Goal: Contribute content: Contribute content

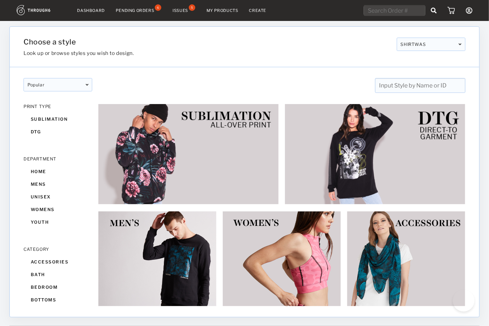
click at [183, 8] on div "Issues" at bounding box center [180, 10] width 16 height 5
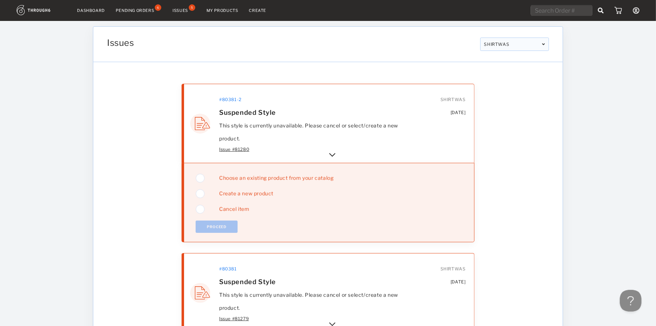
click at [331, 153] on img at bounding box center [332, 155] width 9 height 9
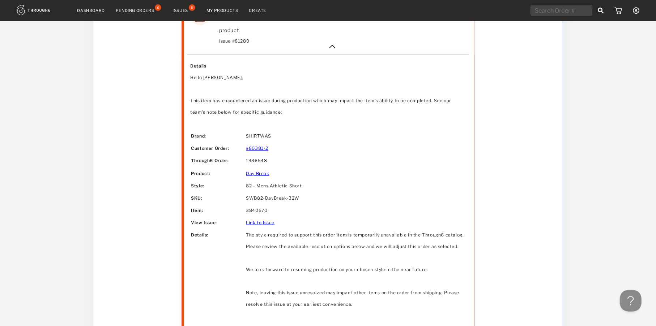
scroll to position [145, 0]
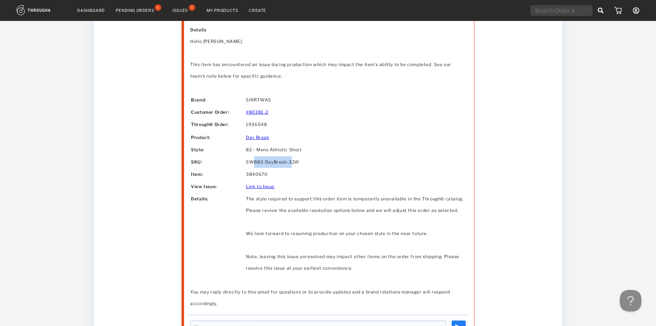
drag, startPoint x: 252, startPoint y: 157, endPoint x: 298, endPoint y: 164, distance: 46.5
click at [295, 166] on td "SWB82-DayBreak-32W" at bounding box center [355, 163] width 219 height 12
click at [298, 164] on td "SWB82-DayBreak-32W" at bounding box center [355, 163] width 219 height 12
drag, startPoint x: 249, startPoint y: 151, endPoint x: 327, endPoint y: 154, distance: 77.4
click at [326, 154] on td "82 - Mens Athletic Short" at bounding box center [355, 150] width 219 height 12
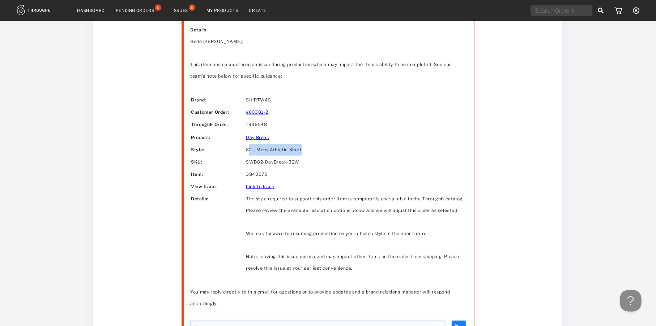
click at [327, 154] on td "82 - Mens Athletic Short" at bounding box center [355, 150] width 219 height 12
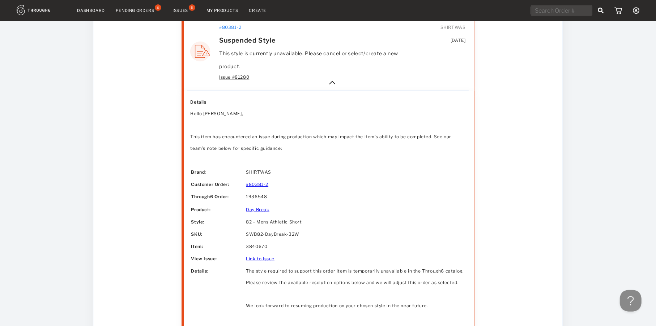
scroll to position [36, 0]
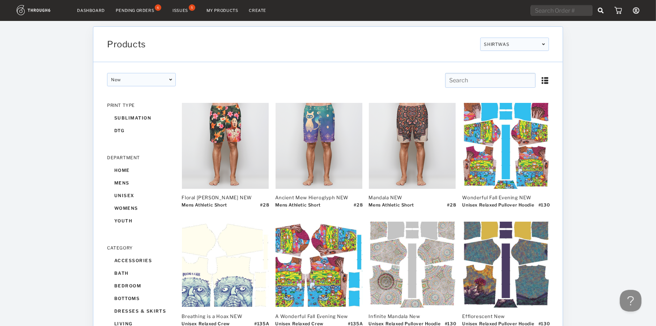
click at [494, 79] on input "text" at bounding box center [490, 80] width 90 height 15
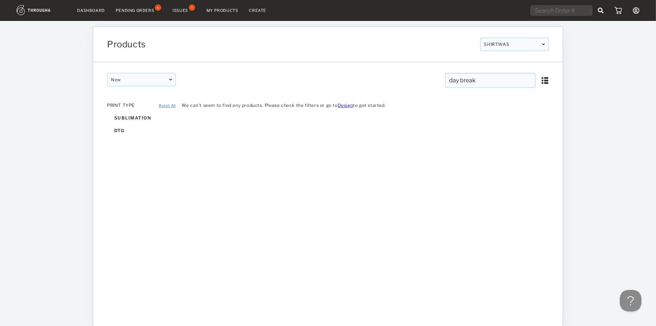
click at [604, 77] on div "Dashboard Pending Orders 6 Issues 5 My Products Create My Account Brands Create…" at bounding box center [328, 181] width 656 height 363
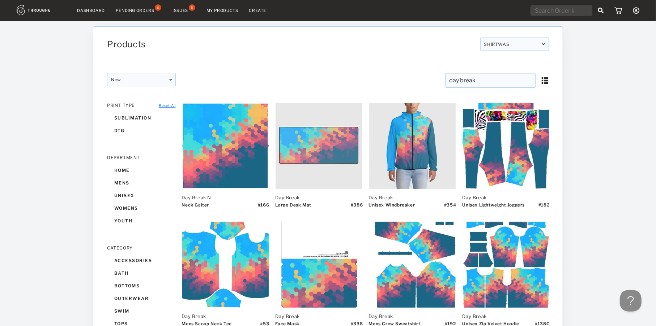
click at [461, 81] on input "day break" at bounding box center [490, 80] width 90 height 15
click at [461, 79] on input "day break" at bounding box center [490, 80] width 90 height 15
type input "daybreak"
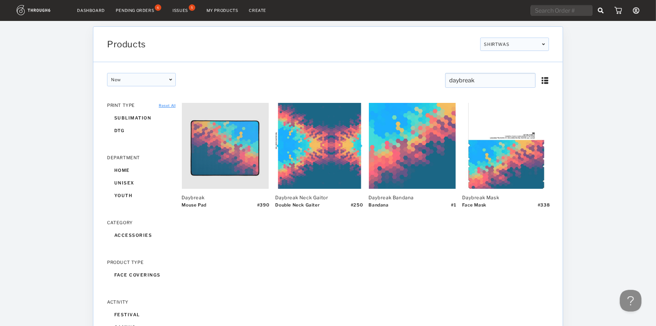
click at [482, 78] on input "daybreak" at bounding box center [490, 80] width 90 height 15
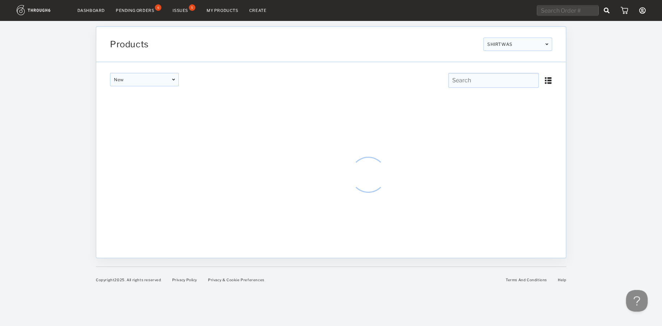
click at [636, 117] on div "Dashboard Pending Orders 6 Issues 5 My Products Create My Account Brands Create…" at bounding box center [331, 163] width 662 height 326
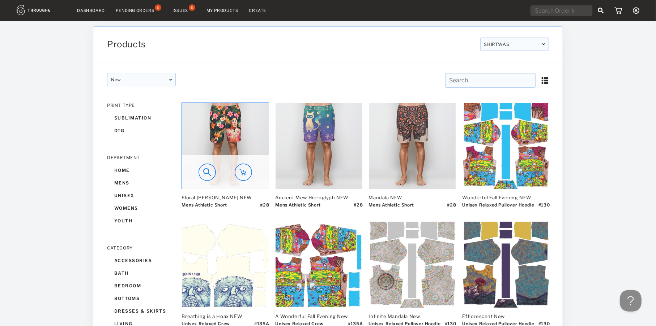
click at [236, 121] on img at bounding box center [225, 146] width 87 height 86
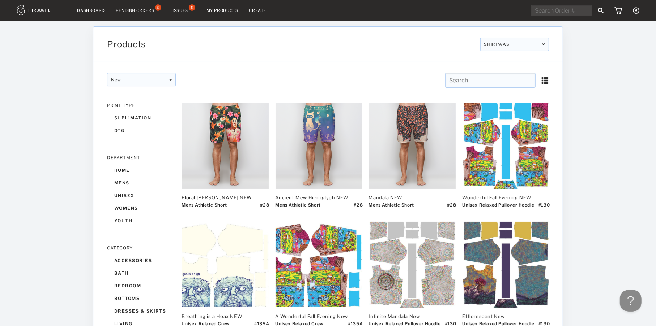
click at [184, 12] on div "Issues" at bounding box center [180, 10] width 16 height 5
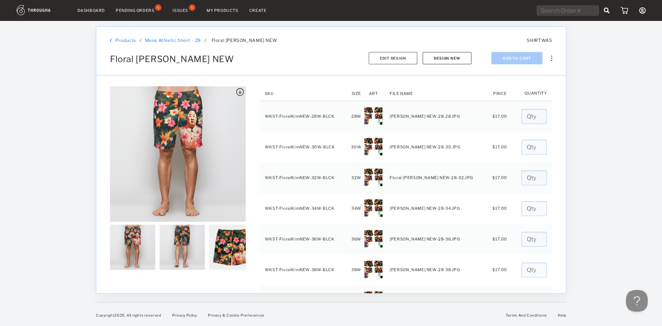
click at [445, 54] on button "Design New" at bounding box center [446, 58] width 49 height 12
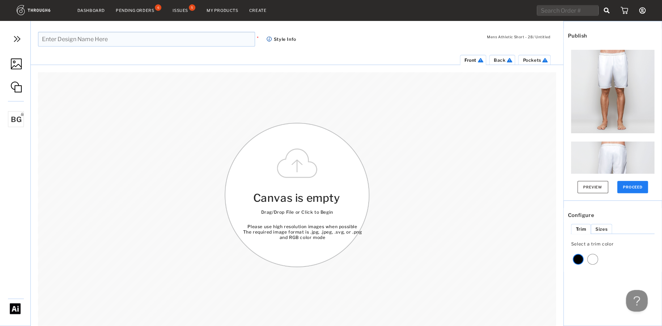
click at [16, 65] on img at bounding box center [16, 64] width 11 height 11
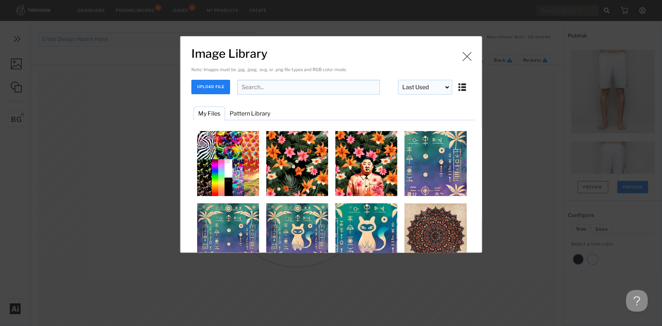
click at [259, 84] on input "Image Library" at bounding box center [308, 87] width 142 height 15
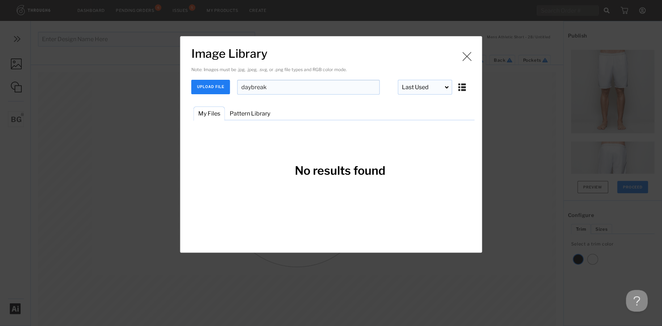
click at [251, 86] on input "daybreak" at bounding box center [308, 87] width 142 height 15
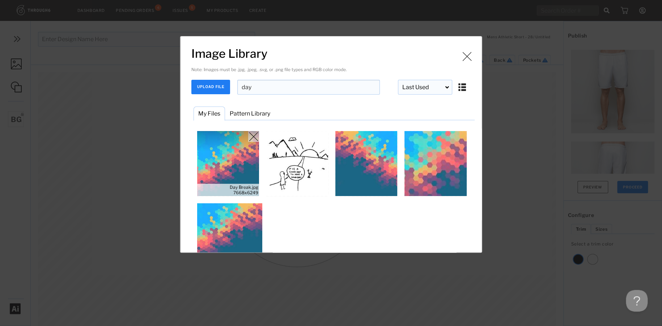
type input "day"
click at [232, 158] on img "Image Library" at bounding box center [228, 163] width 65 height 65
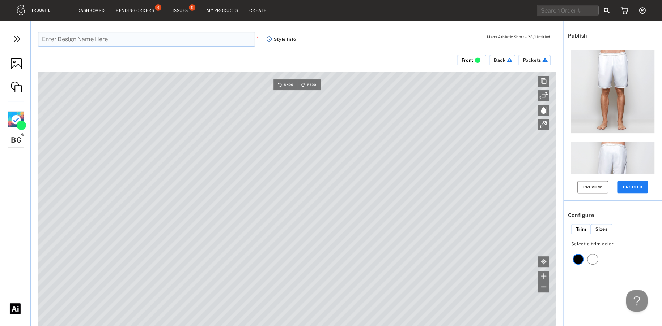
click at [25, 63] on link at bounding box center [15, 65] width 30 height 34
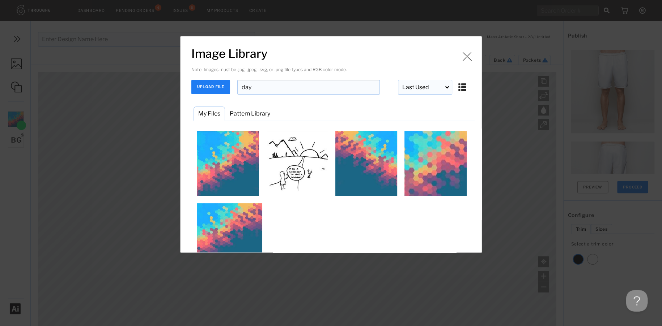
scroll to position [16, 0]
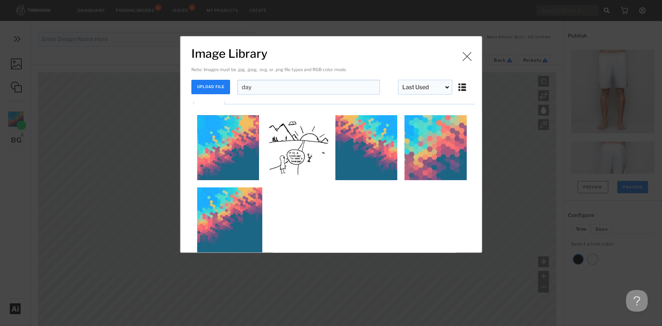
click at [522, 179] on div "Image is being uploaded and processed for use. Image Library Note: Images must …" at bounding box center [331, 163] width 662 height 326
click at [464, 59] on img "Image Library" at bounding box center [466, 56] width 11 height 11
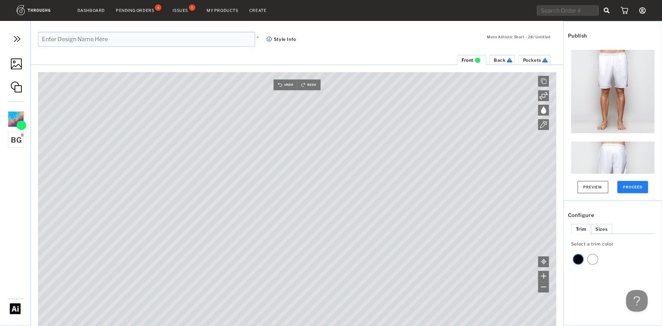
click at [498, 61] on span "Back" at bounding box center [499, 59] width 12 height 5
click at [18, 61] on img at bounding box center [16, 64] width 11 height 11
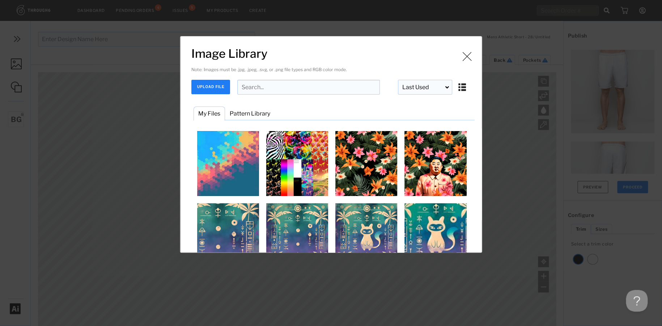
click at [282, 88] on input "Image Library" at bounding box center [308, 87] width 142 height 15
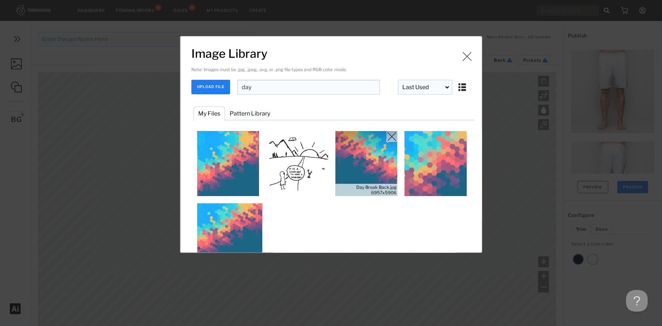
type input "day"
click at [369, 155] on img "Image Library" at bounding box center [366, 163] width 65 height 65
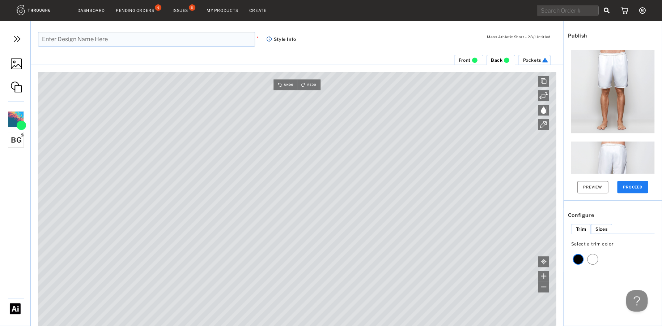
click at [468, 61] on span "Front" at bounding box center [464, 59] width 12 height 5
click at [506, 60] on img at bounding box center [506, 59] width 8 height 5
click at [472, 56] on li "Front" at bounding box center [468, 60] width 29 height 10
click at [500, 64] on li "Back" at bounding box center [500, 60] width 29 height 10
drag, startPoint x: 534, startPoint y: 57, endPoint x: 515, endPoint y: 59, distance: 19.2
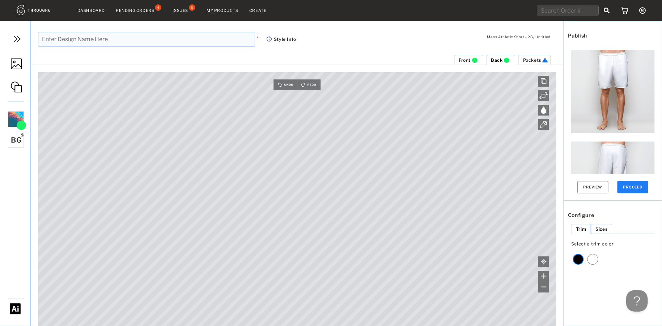
click at [534, 57] on span "Pockets" at bounding box center [531, 59] width 18 height 5
click at [22, 65] on link at bounding box center [15, 65] width 30 height 34
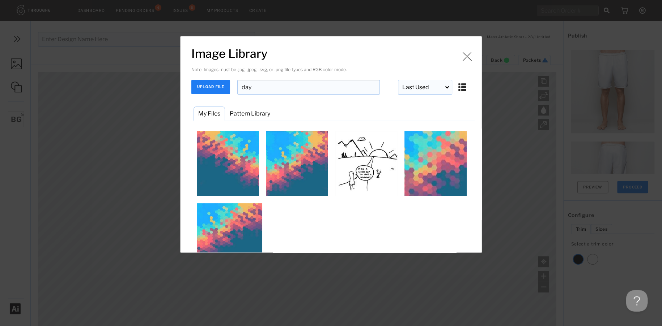
click at [264, 89] on input "day" at bounding box center [308, 87] width 142 height 15
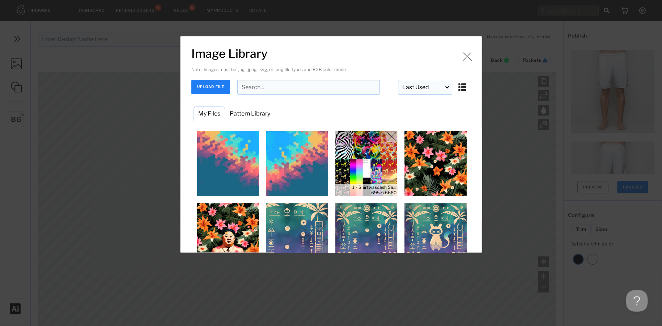
click at [381, 166] on img "Image Library" at bounding box center [366, 163] width 65 height 65
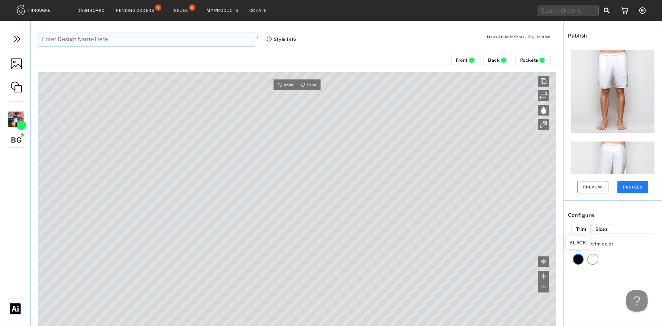
click at [580, 258] on div at bounding box center [577, 259] width 11 height 11
click at [116, 39] on input "text" at bounding box center [146, 39] width 217 height 15
type input "Day Break NEW"
click at [634, 187] on button "PROCEED" at bounding box center [632, 187] width 31 height 12
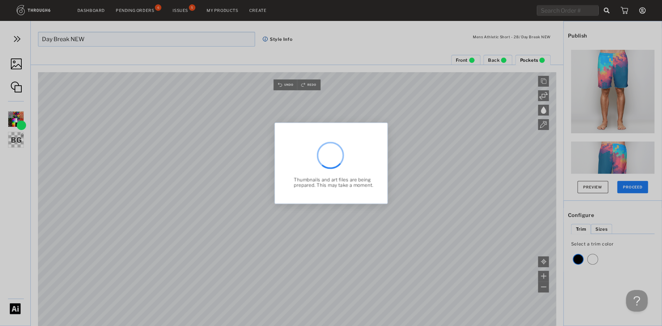
click at [346, 136] on div "Thumbnails and art files are being prepared. This may take a moment." at bounding box center [330, 163] width 113 height 81
click at [189, 101] on div "PREVIEW SELECTION These previews are provided for your use to quickly allow you…" at bounding box center [331, 163] width 662 height 326
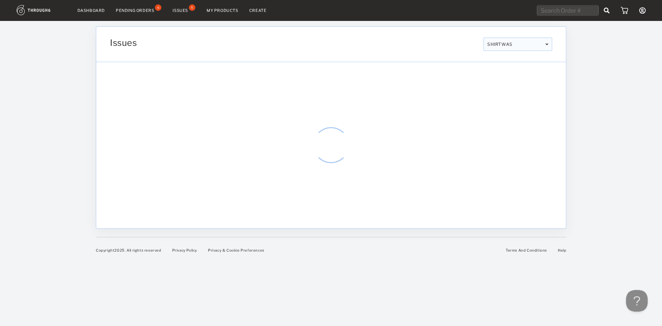
click at [219, 14] on nav "Dashboard Pending Orders 6 Issues 5 My Products Create My Account Brands Create…" at bounding box center [331, 10] width 628 height 11
click at [218, 12] on link "My Products" at bounding box center [222, 10] width 32 height 5
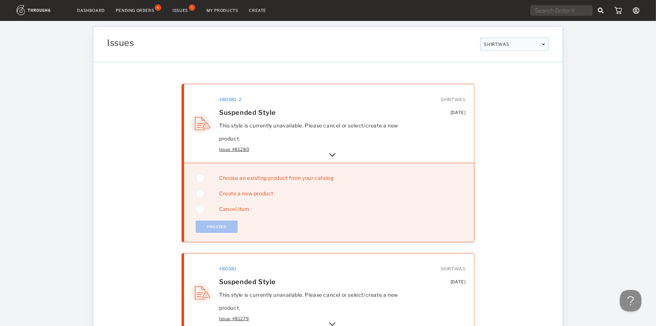
click at [332, 154] on img at bounding box center [332, 155] width 9 height 9
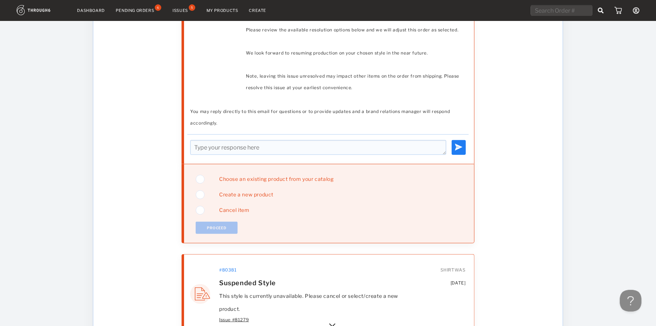
scroll to position [362, 0]
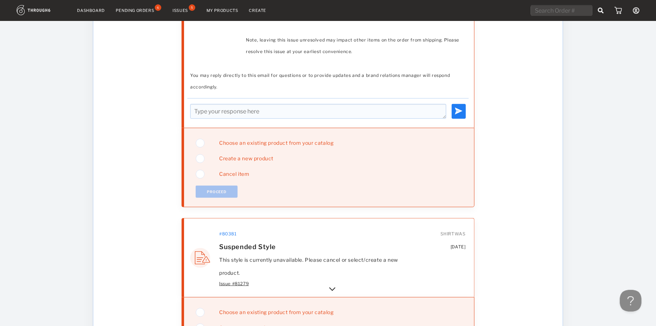
click at [260, 140] on span "Choose an existing product from your catalog" at bounding box center [274, 143] width 120 height 6
click at [218, 191] on button "Proceed" at bounding box center [217, 192] width 42 height 12
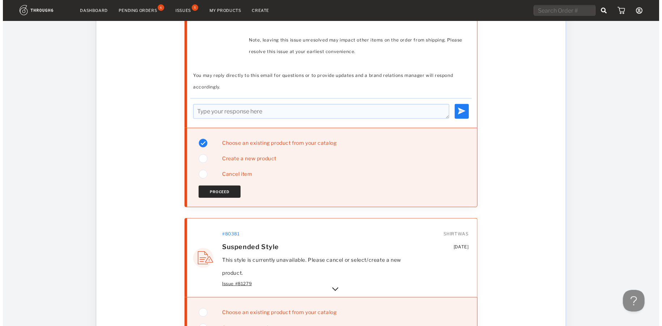
scroll to position [0, 0]
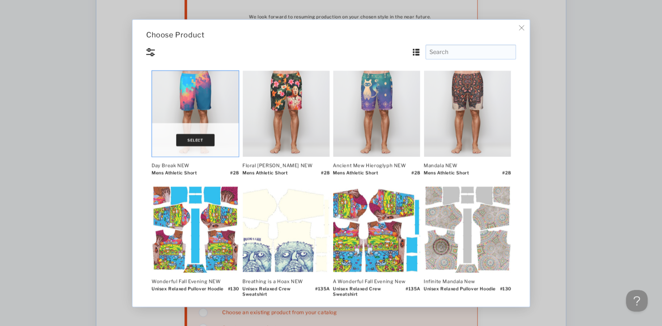
click at [197, 139] on button "Select" at bounding box center [195, 140] width 38 height 12
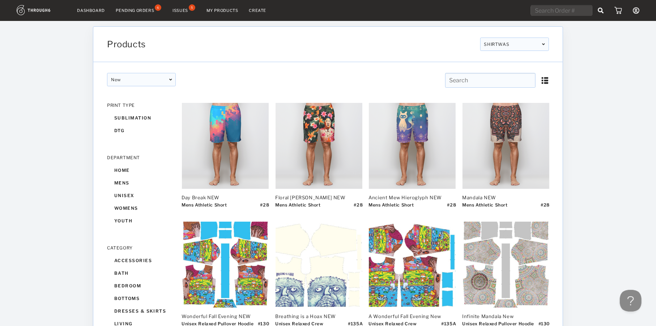
scroll to position [36, 0]
click at [474, 76] on input "text" at bounding box center [490, 80] width 90 height 15
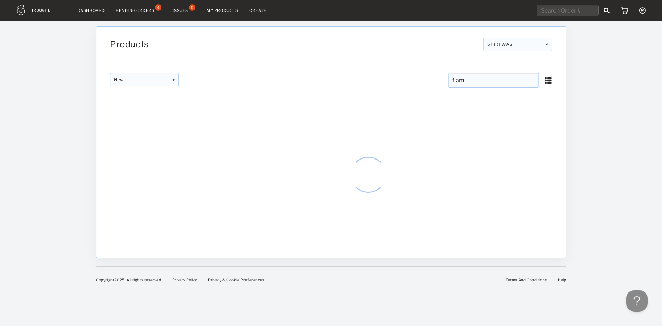
click at [474, 76] on input "flam" at bounding box center [493, 80] width 90 height 15
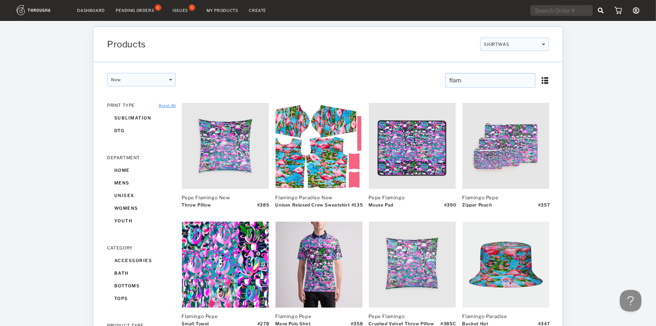
type input "flam"
click at [467, 78] on input "flam" at bounding box center [490, 80] width 90 height 15
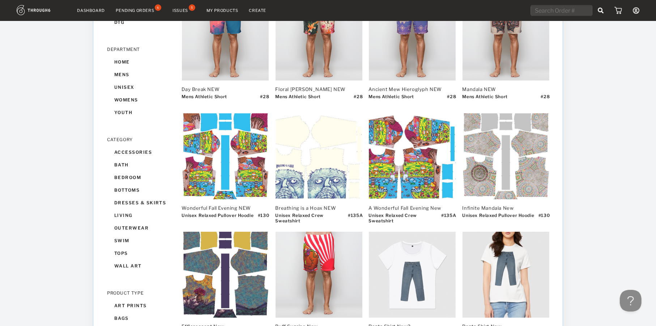
scroll to position [145, 0]
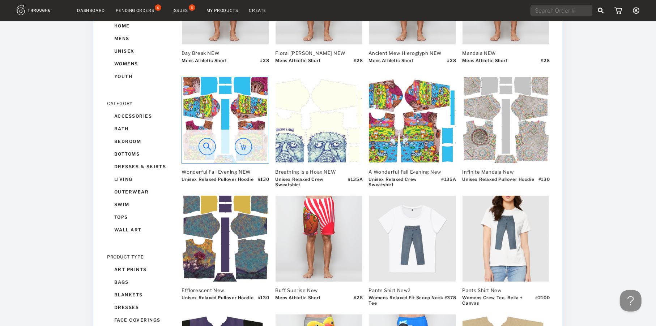
click at [226, 131] on div at bounding box center [225, 147] width 87 height 34
click at [226, 92] on img at bounding box center [225, 120] width 87 height 86
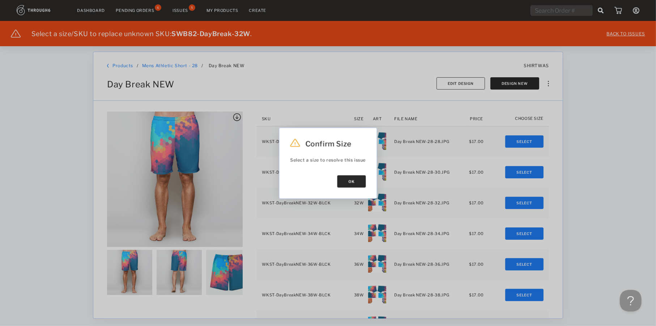
click at [355, 180] on button "Ok" at bounding box center [351, 181] width 29 height 12
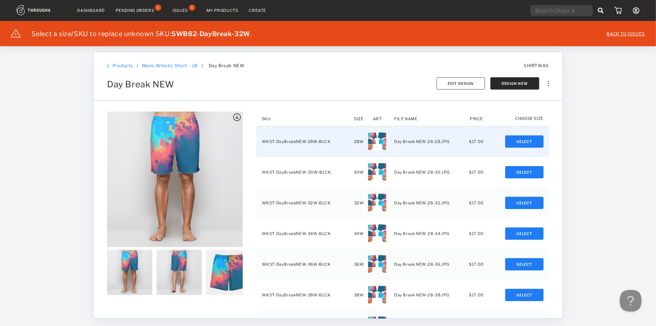
scroll to position [36, 0]
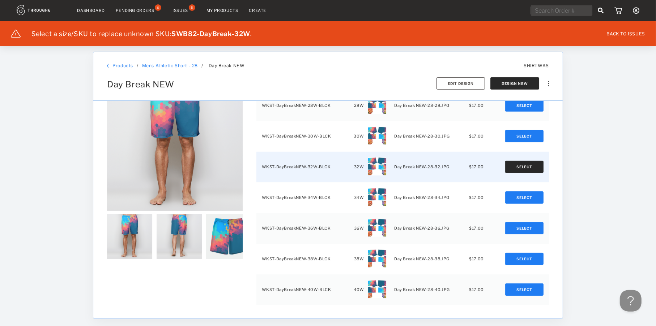
click at [513, 166] on button "Select" at bounding box center [524, 167] width 38 height 12
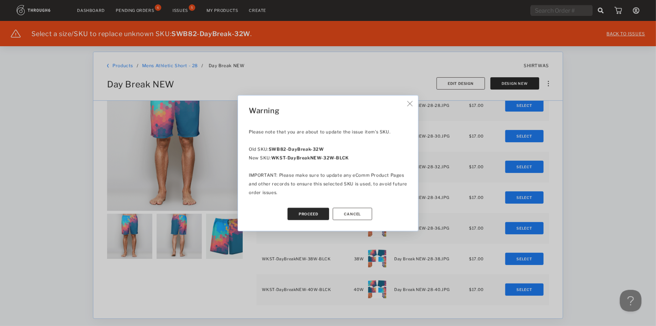
click at [303, 210] on button "Proceed" at bounding box center [308, 214] width 42 height 12
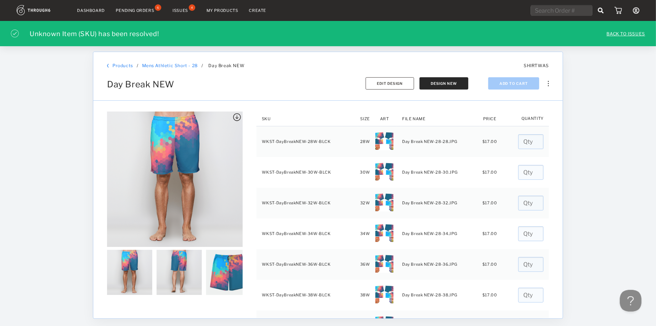
click at [181, 11] on div "Issues" at bounding box center [180, 10] width 16 height 5
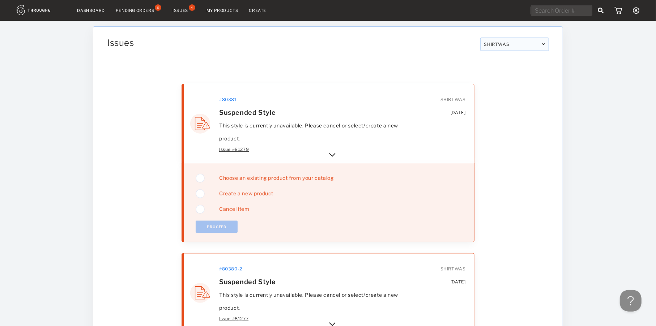
click at [336, 151] on img at bounding box center [332, 155] width 9 height 9
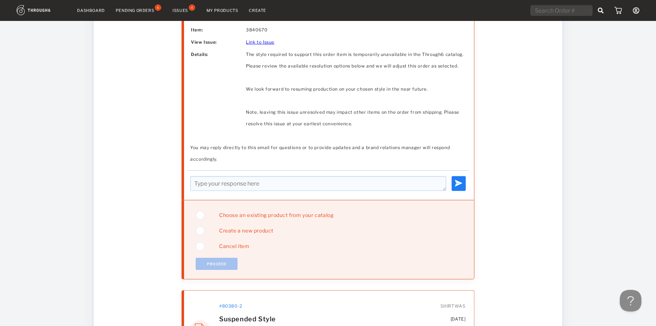
scroll to position [325, 0]
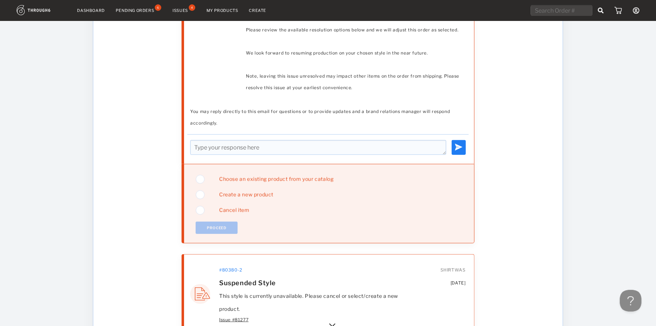
click at [248, 176] on span "Choose an existing product from your catalog" at bounding box center [274, 179] width 120 height 6
click at [224, 223] on button "Proceed" at bounding box center [217, 228] width 42 height 12
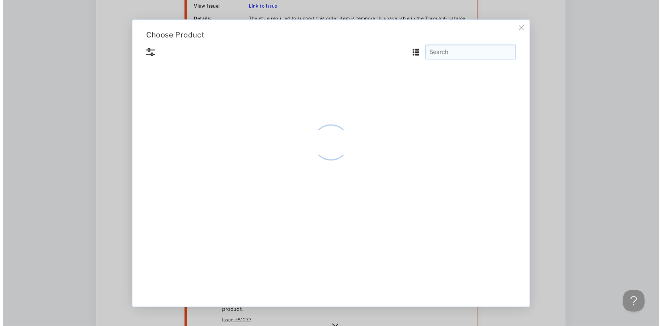
scroll to position [0, 0]
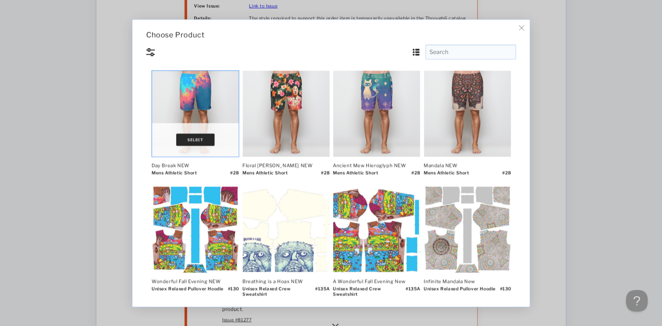
click at [203, 136] on button "Select" at bounding box center [195, 140] width 38 height 12
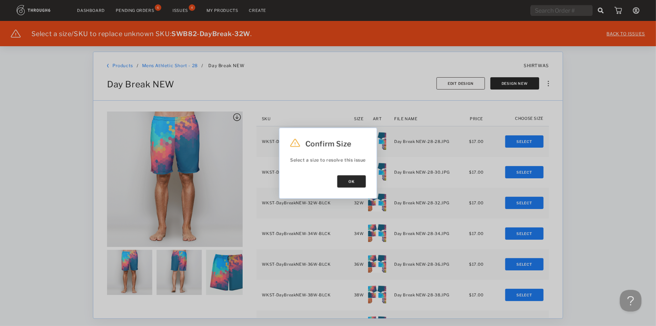
click at [345, 179] on button "Ok" at bounding box center [351, 181] width 29 height 12
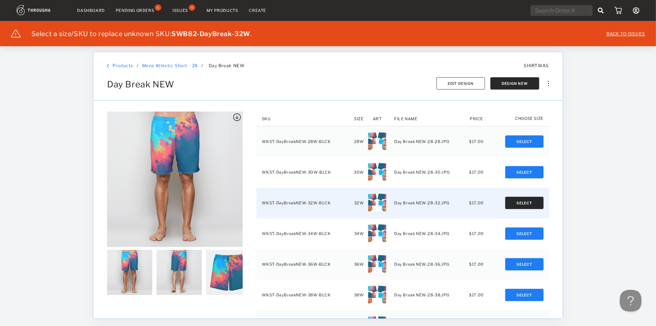
click at [516, 202] on button "Select" at bounding box center [524, 203] width 38 height 12
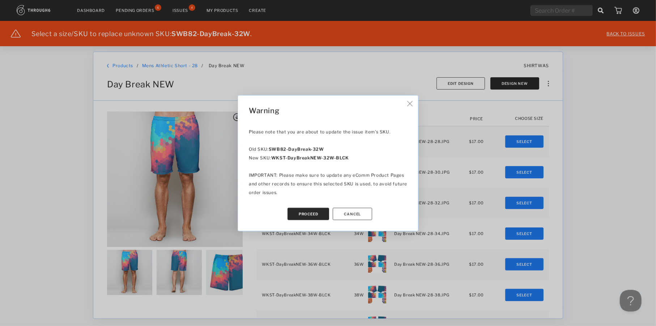
click at [316, 210] on button "Proceed" at bounding box center [308, 214] width 42 height 12
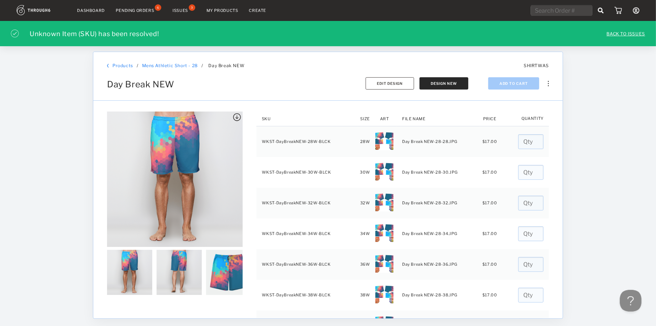
click at [184, 9] on div "Issues" at bounding box center [180, 10] width 16 height 5
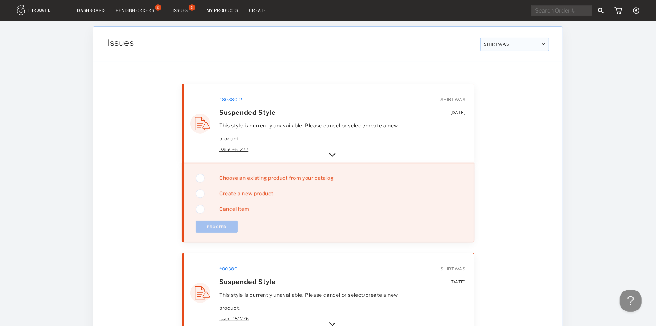
click at [335, 154] on img at bounding box center [332, 155] width 9 height 9
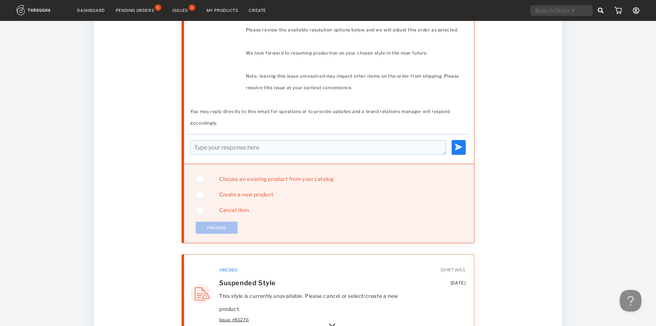
scroll to position [289, 0]
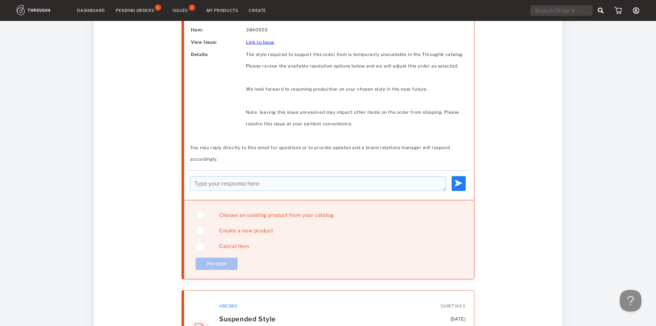
click at [231, 213] on span "Choose an existing product from your catalog" at bounding box center [274, 215] width 120 height 6
click at [224, 264] on button "Proceed" at bounding box center [217, 264] width 42 height 12
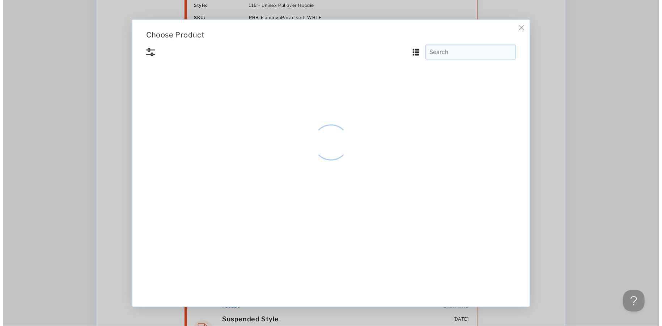
scroll to position [0, 0]
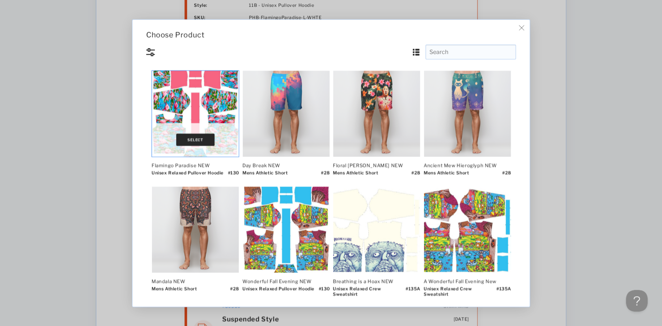
click at [188, 144] on button "Select" at bounding box center [195, 140] width 38 height 12
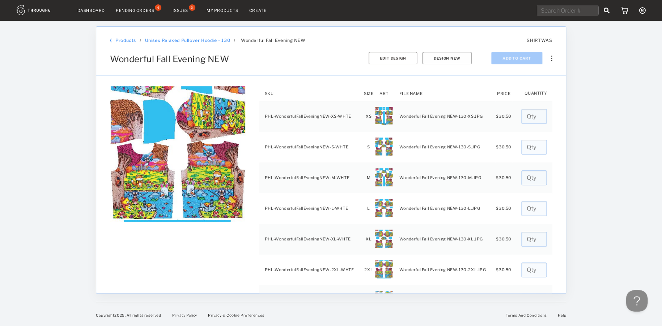
click at [469, 59] on button "Design New" at bounding box center [446, 58] width 49 height 12
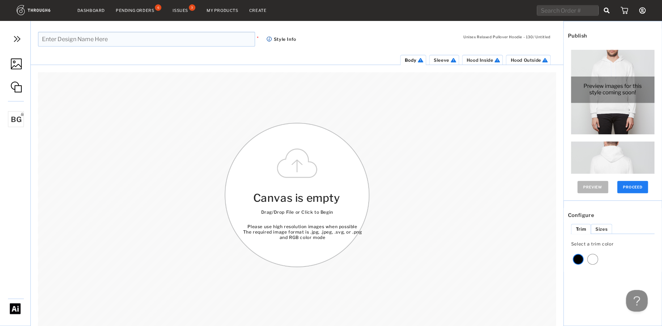
click at [16, 64] on img at bounding box center [16, 64] width 11 height 11
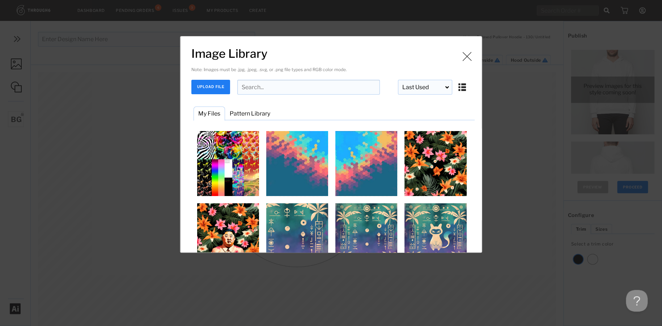
click at [283, 86] on input "Image Library" at bounding box center [308, 87] width 142 height 15
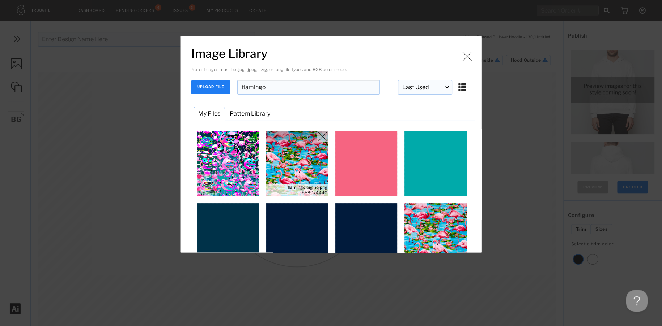
scroll to position [16, 0]
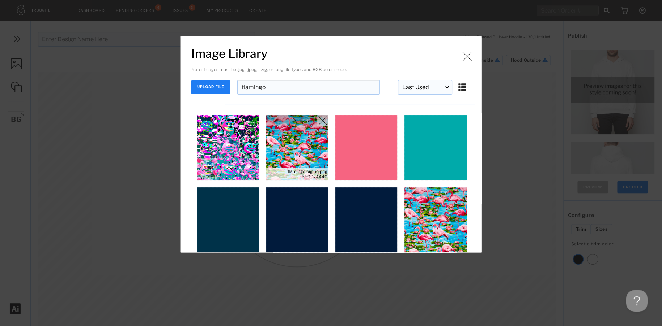
type input "flamingo"
click at [304, 135] on img "Image Library" at bounding box center [297, 147] width 65 height 65
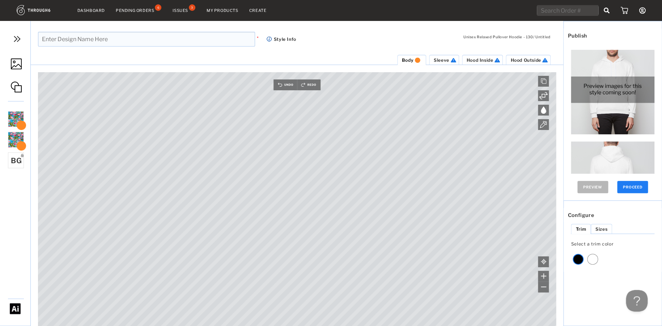
click at [17, 65] on img at bounding box center [16, 64] width 11 height 11
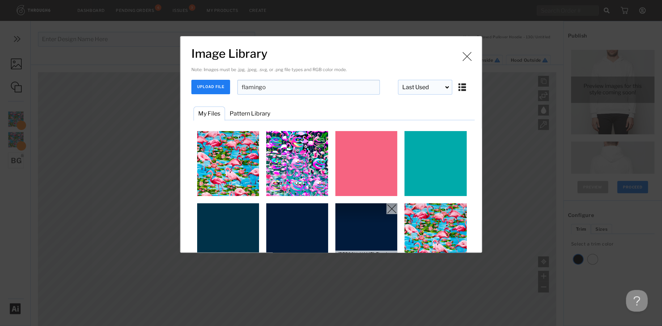
scroll to position [16, 0]
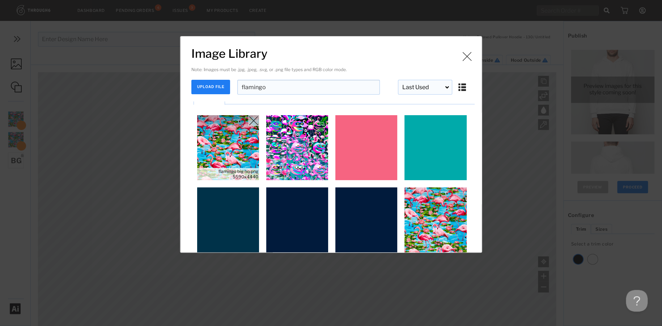
click at [223, 132] on img "Image Library" at bounding box center [228, 147] width 65 height 65
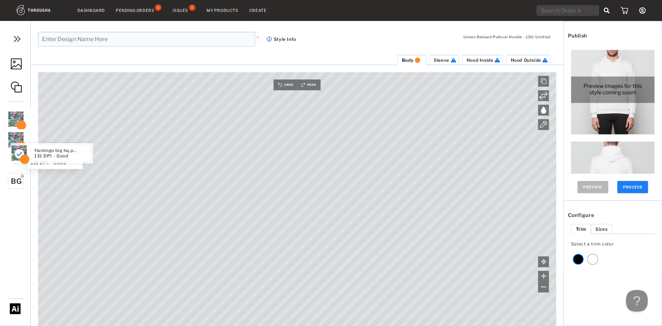
drag, startPoint x: 18, startPoint y: 143, endPoint x: 21, endPoint y: 164, distance: 21.2
click at [16, 60] on img at bounding box center [16, 64] width 11 height 11
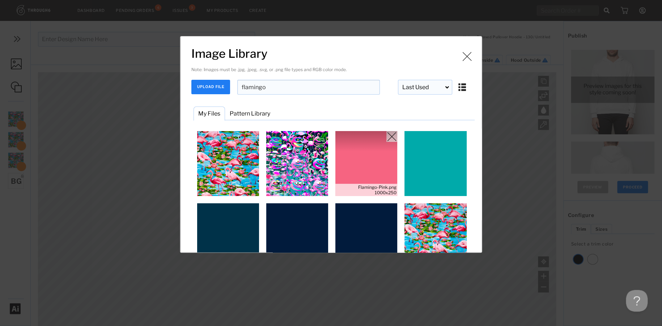
click at [362, 157] on img "Image Library" at bounding box center [366, 163] width 65 height 65
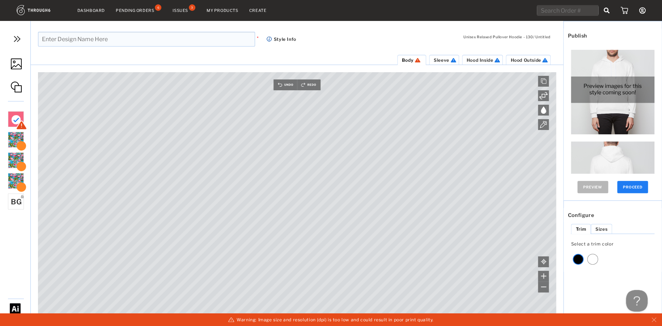
click at [444, 60] on span "Sleeve" at bounding box center [441, 59] width 16 height 5
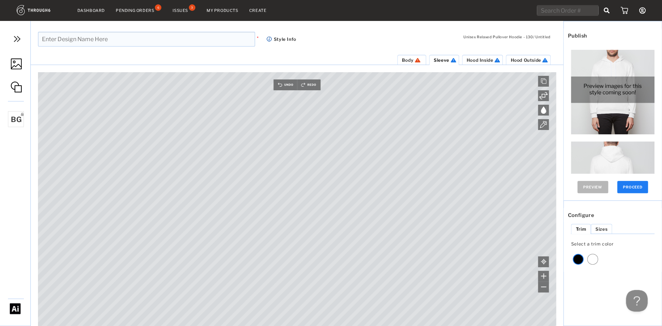
click at [15, 61] on img at bounding box center [16, 64] width 11 height 11
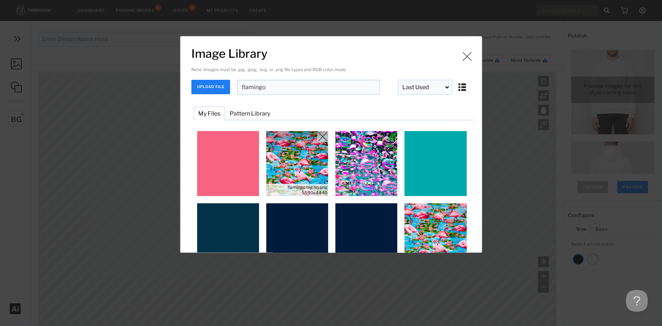
click at [283, 159] on img "Image Library" at bounding box center [297, 163] width 65 height 65
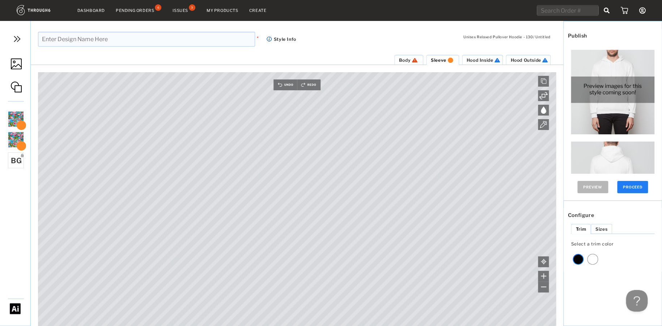
click at [19, 66] on img at bounding box center [16, 64] width 11 height 11
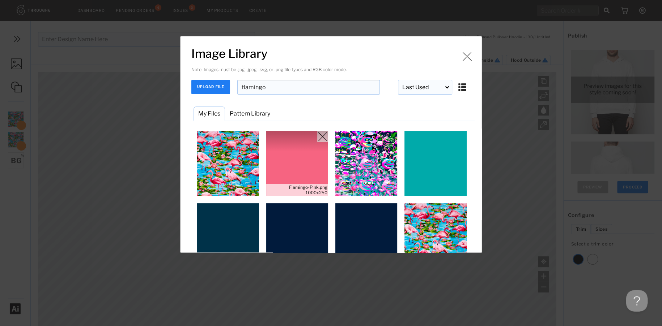
click at [286, 181] on img "Image Library" at bounding box center [297, 163] width 65 height 65
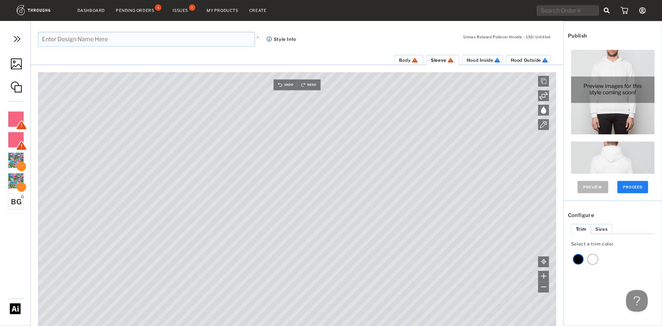
click at [481, 58] on span "Hood Inside" at bounding box center [479, 59] width 27 height 5
click at [15, 59] on img at bounding box center [16, 64] width 11 height 11
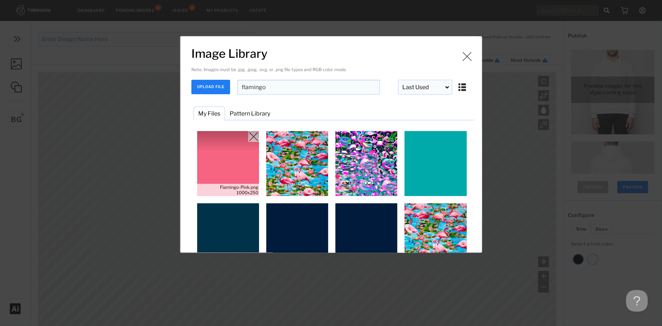
click at [220, 154] on img "Image Library" at bounding box center [228, 163] width 65 height 65
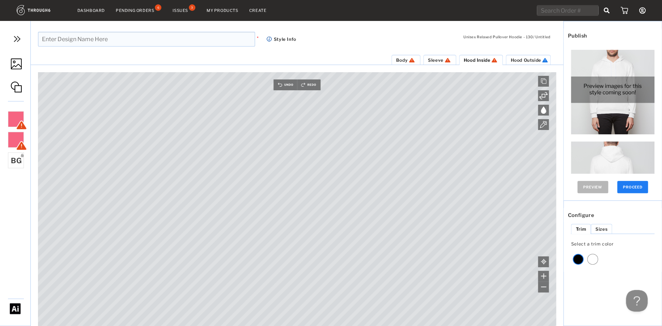
click at [518, 62] on span "Hood Outside" at bounding box center [525, 59] width 30 height 5
click at [14, 64] on img at bounding box center [16, 64] width 11 height 11
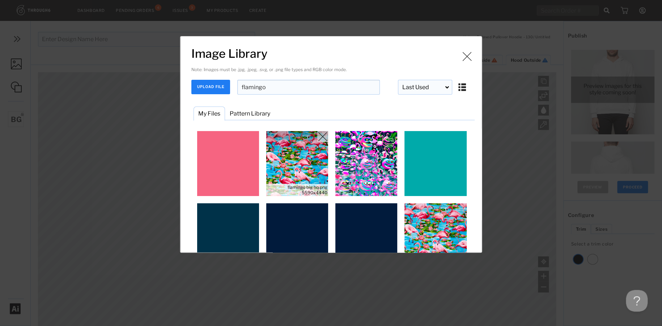
click at [307, 172] on img "Image Library" at bounding box center [297, 163] width 65 height 65
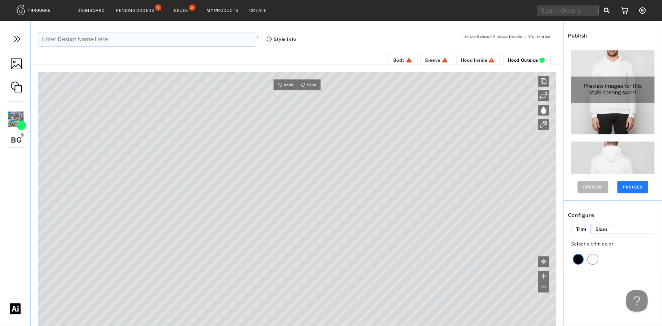
click at [125, 43] on input "text" at bounding box center [146, 39] width 217 height 15
type input "Flamingo Paradise NEW"
click at [397, 57] on li "Body" at bounding box center [402, 60] width 29 height 10
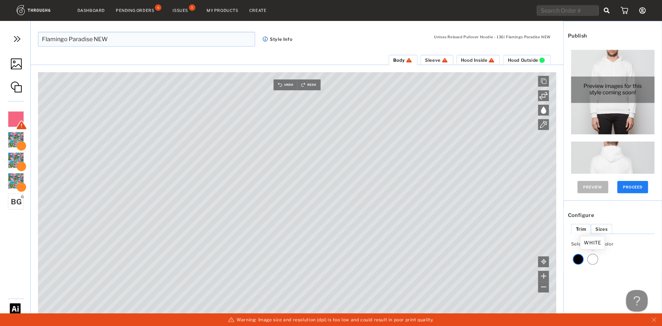
click at [590, 259] on div at bounding box center [592, 259] width 11 height 11
click at [633, 185] on button "PROCEED" at bounding box center [632, 187] width 31 height 12
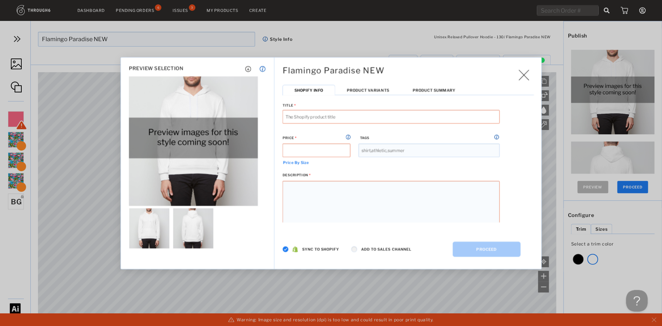
type input "Flamingo Paradise NEW Unisex Relaxed Pullover Hoodie"
drag, startPoint x: 369, startPoint y: 89, endPoint x: 367, endPoint y: 98, distance: 9.6
click at [369, 89] on span "Product Variants" at bounding box center [367, 90] width 42 height 5
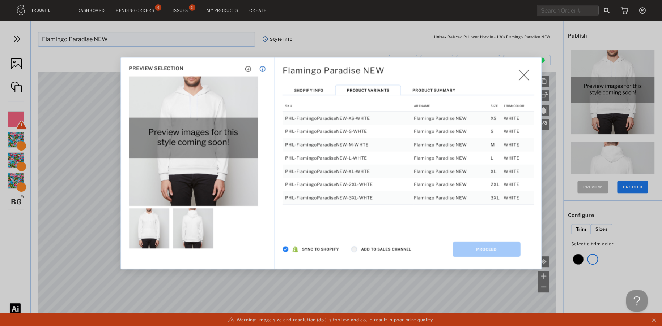
click at [287, 247] on img at bounding box center [285, 249] width 6 height 6
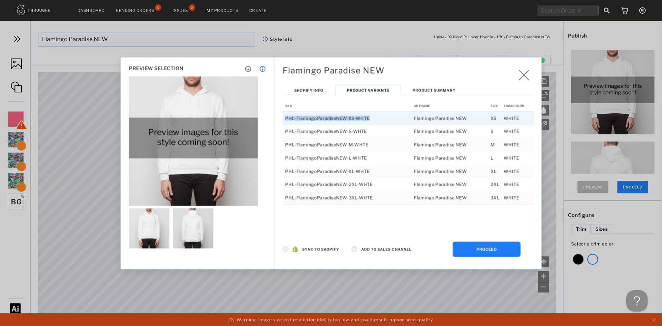
drag, startPoint x: 369, startPoint y: 119, endPoint x: 286, endPoint y: 120, distance: 82.8
click at [286, 120] on td "PHL-FlamingoParadiseNEW-XS-WHTE" at bounding box center [347, 117] width 131 height 13
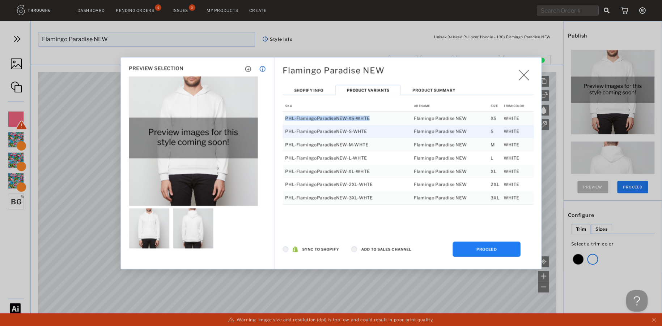
copy td "PHL-FlamingoParadiseNEW-XS-WHTE"
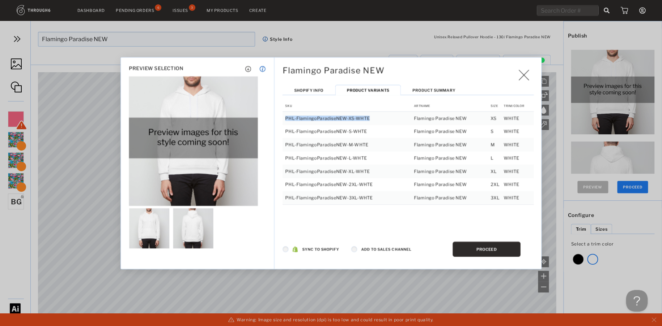
click at [487, 252] on button "PROCEED" at bounding box center [486, 249] width 68 height 15
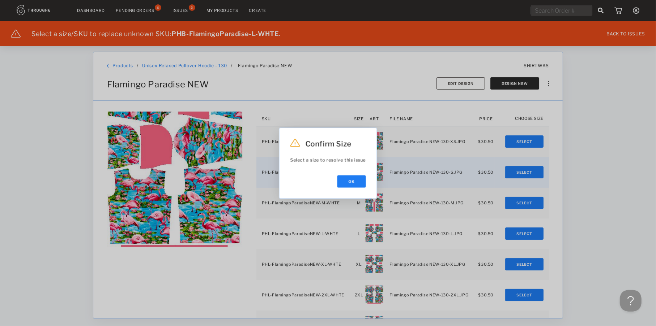
click at [352, 180] on button "Ok" at bounding box center [351, 181] width 29 height 12
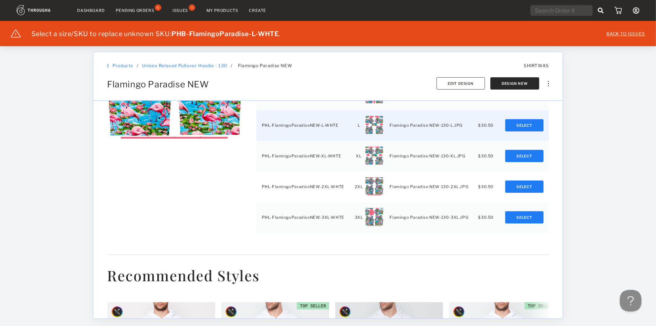
scroll to position [72, 0]
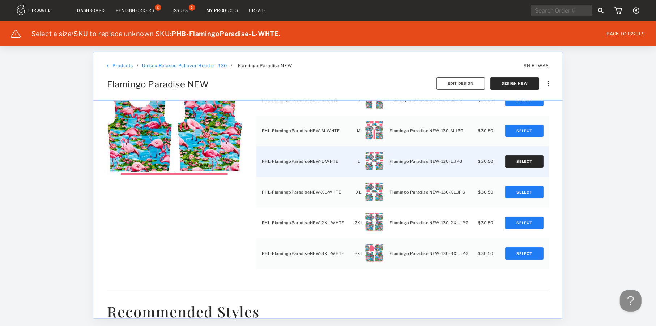
click at [516, 162] on button "Select" at bounding box center [524, 161] width 38 height 12
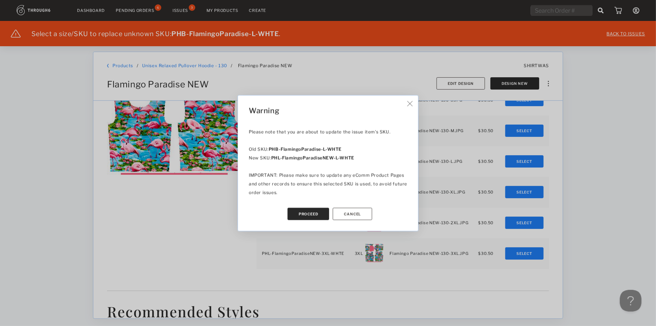
click at [305, 214] on button "Proceed" at bounding box center [308, 214] width 42 height 12
